Goal: Find specific page/section: Find specific page/section

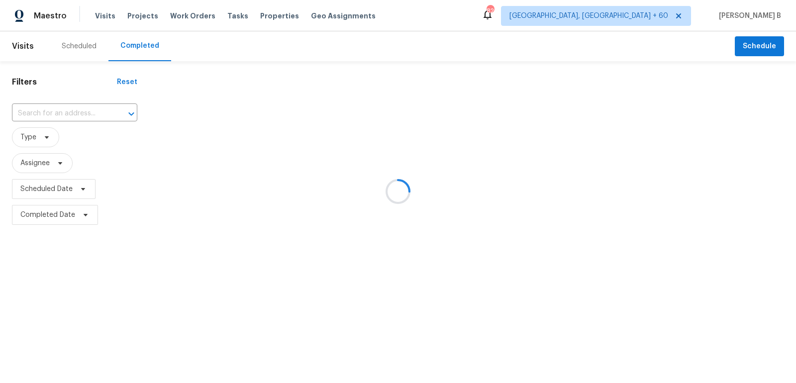
click at [62, 106] on div at bounding box center [398, 191] width 796 height 383
click at [66, 113] on div at bounding box center [398, 191] width 796 height 383
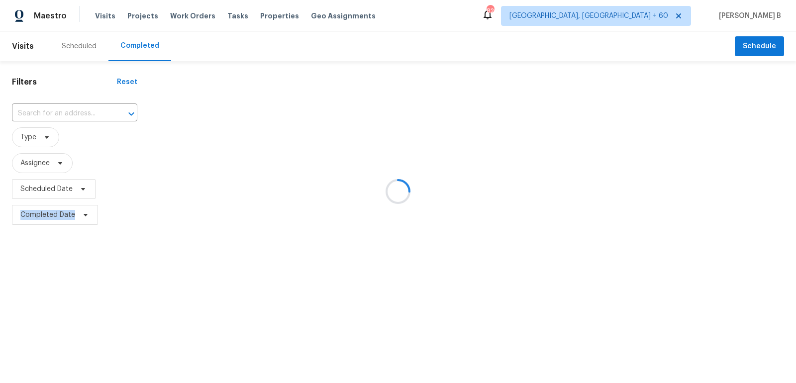
click at [66, 113] on div at bounding box center [398, 191] width 796 height 383
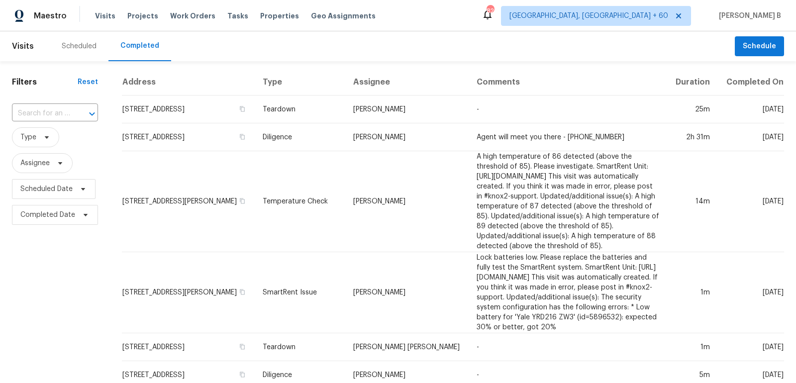
click at [66, 113] on input "text" at bounding box center [41, 113] width 58 height 15
paste input "[STREET_ADDRESS][PERSON_NAME]"
type input "[STREET_ADDRESS][PERSON_NAME]"
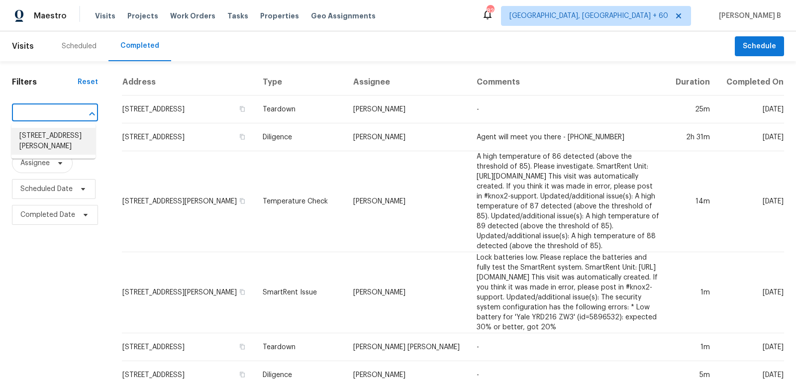
click at [65, 135] on li "[STREET_ADDRESS][PERSON_NAME]" at bounding box center [53, 141] width 84 height 27
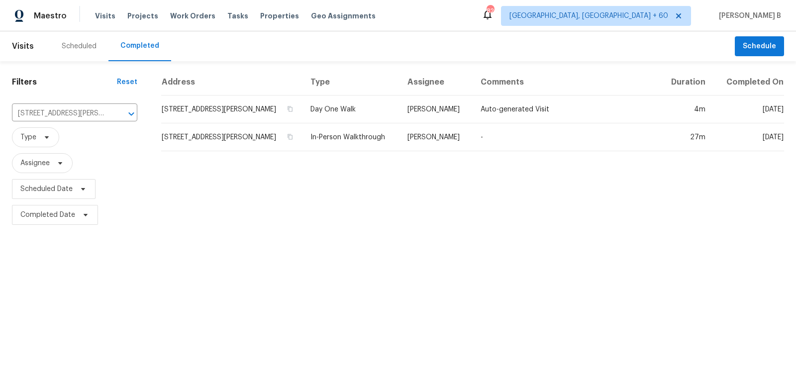
click at [421, 120] on td "[PERSON_NAME]" at bounding box center [435, 109] width 73 height 28
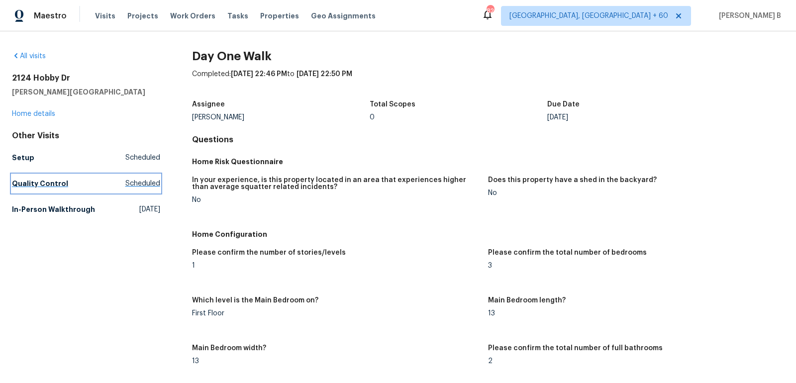
click at [57, 183] on h5 "Quality Control" at bounding box center [40, 184] width 56 height 10
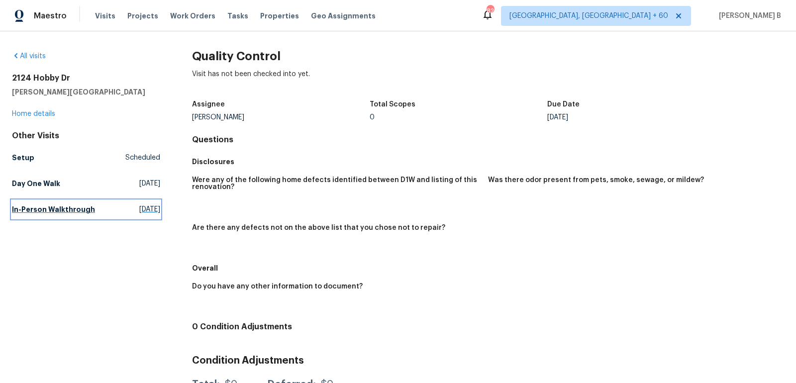
click at [65, 213] on h5 "In-Person Walkthrough" at bounding box center [53, 209] width 83 height 10
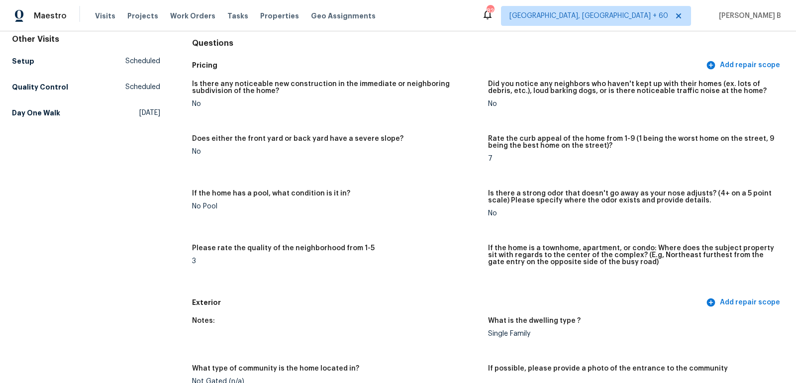
scroll to position [22, 0]
